Goal: Register for event/course

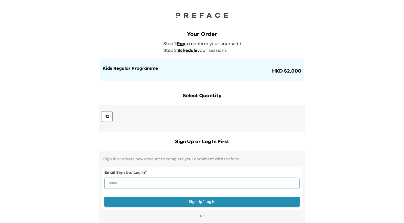
click at [174, 181] on input "email" at bounding box center [201, 183] width 195 height 11
type input "**********"
click at [190, 206] on button "Sign Up/ Log In" at bounding box center [201, 202] width 195 height 10
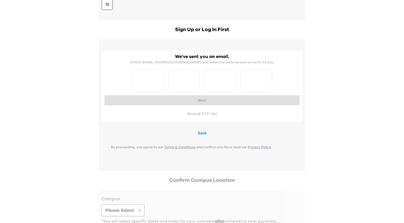
scroll to position [115, 0]
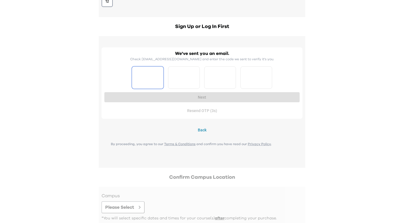
click at [151, 82] on input "Please enter OTP character 1" at bounding box center [148, 77] width 32 height 22
type input "*"
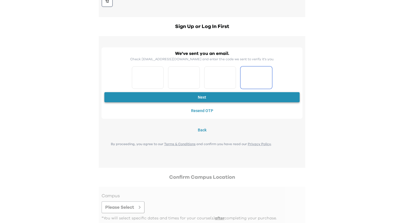
type input "*"
click at [227, 99] on button "Next" at bounding box center [201, 97] width 195 height 10
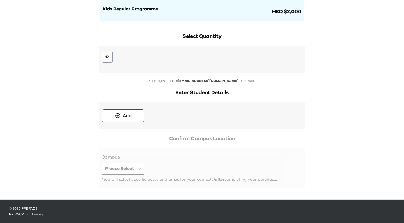
scroll to position [60, 0]
click at [109, 60] on button "12" at bounding box center [107, 57] width 11 height 11
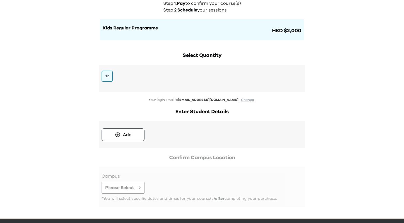
scroll to position [28, 0]
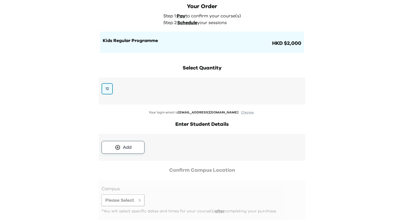
click at [120, 149] on icon at bounding box center [118, 148] width 6 height 6
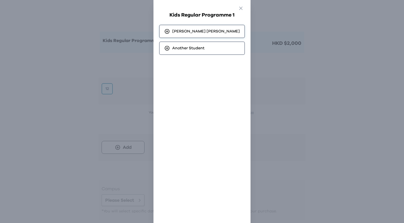
click at [183, 35] on div "[PERSON_NAME]" at bounding box center [202, 31] width 86 height 13
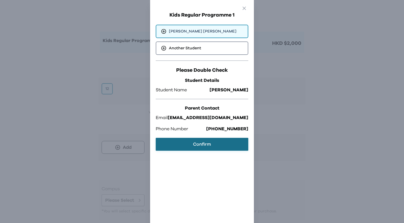
click at [208, 144] on button "Confirm" at bounding box center [202, 144] width 93 height 13
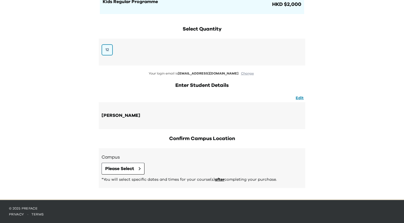
scroll to position [68, 0]
click at [139, 167] on button "Please Select" at bounding box center [123, 169] width 43 height 12
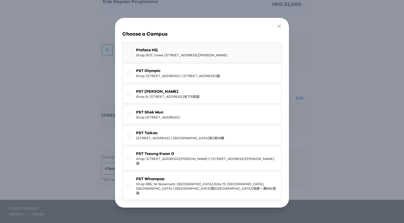
click at [154, 51] on span "Preface HQ" at bounding box center [181, 50] width 91 height 6
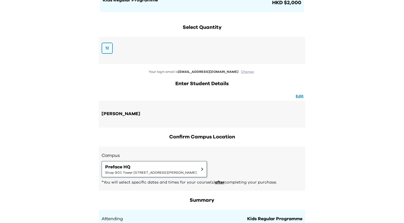
click at [122, 171] on span "Preface HQ" at bounding box center [150, 167] width 91 height 7
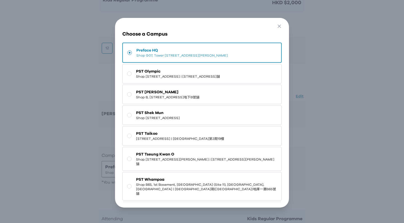
click at [332, 185] on div "Go Back Close Choose a Campus Preface HQ Shop [GEOGRAPHIC_DATA][STREET_ADDRESS]…" at bounding box center [202, 113] width 404 height 226
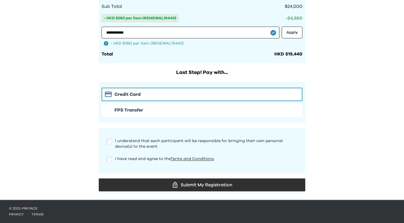
scroll to position [349, 0]
click at [171, 189] on button "Submit My Registration" at bounding box center [202, 185] width 206 height 13
